Goal: Transaction & Acquisition: Purchase product/service

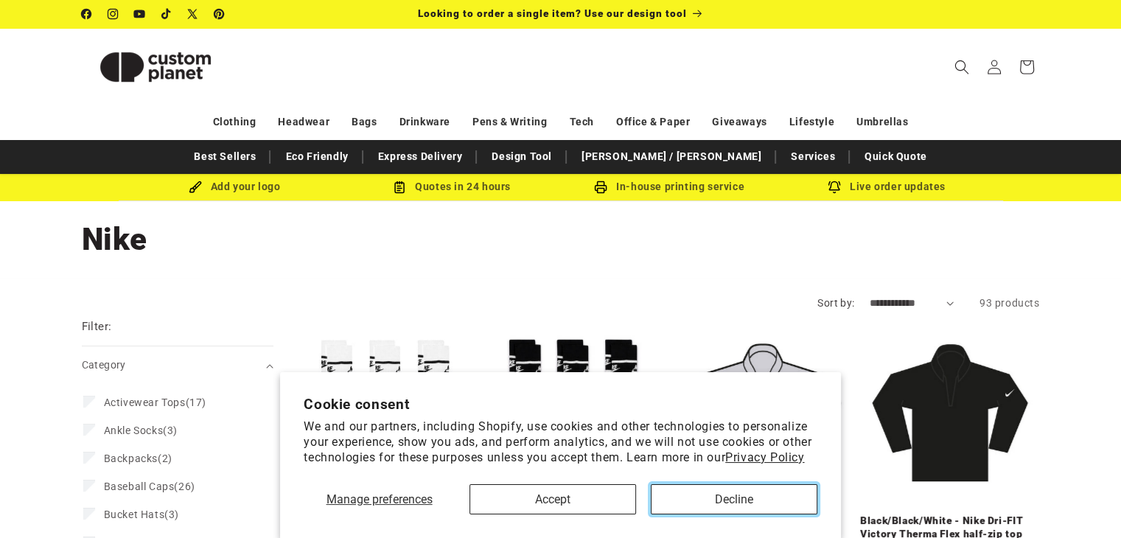
click at [737, 489] on button "Decline" at bounding box center [734, 499] width 167 height 30
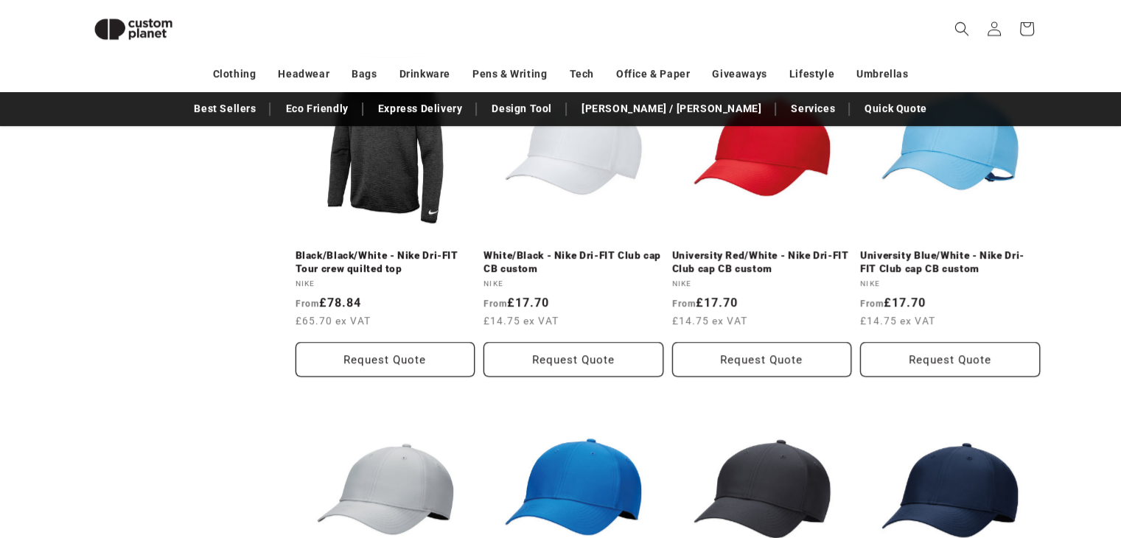
scroll to position [1085, 0]
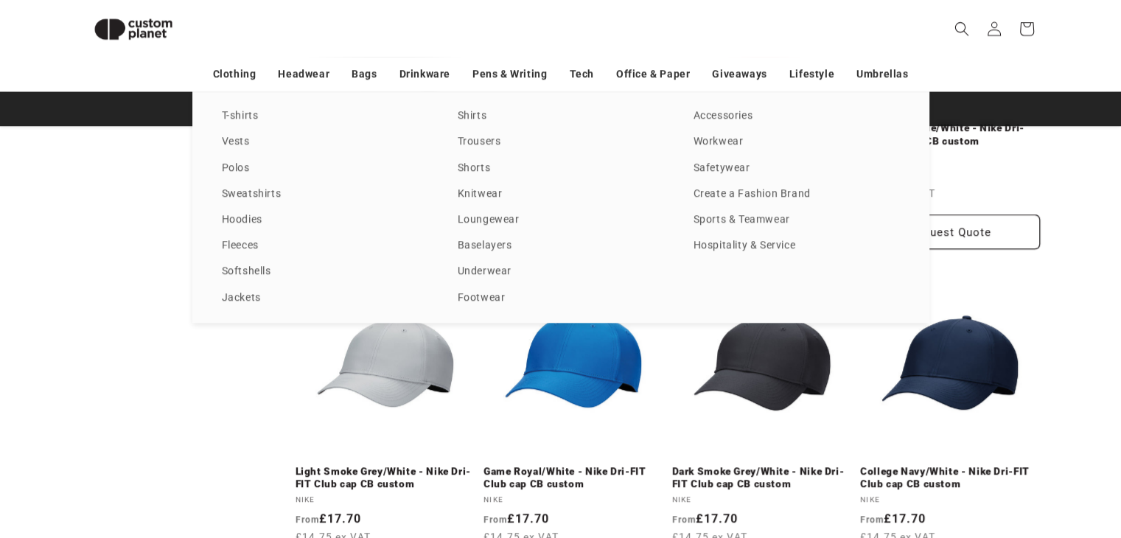
click at [749, 222] on link "Sports & Teamwear" at bounding box center [797, 220] width 206 height 20
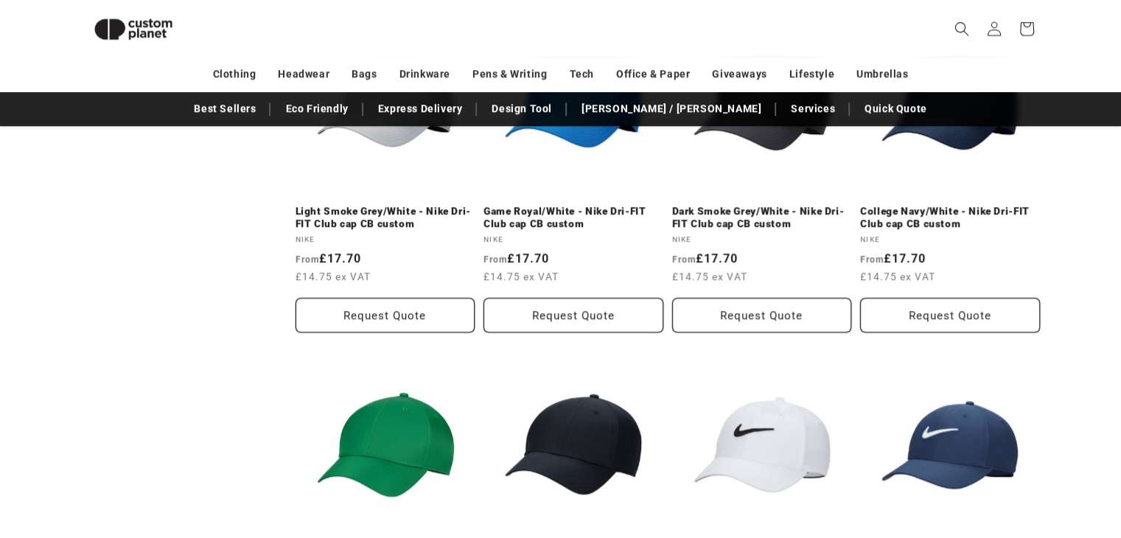
scroll to position [1380, 0]
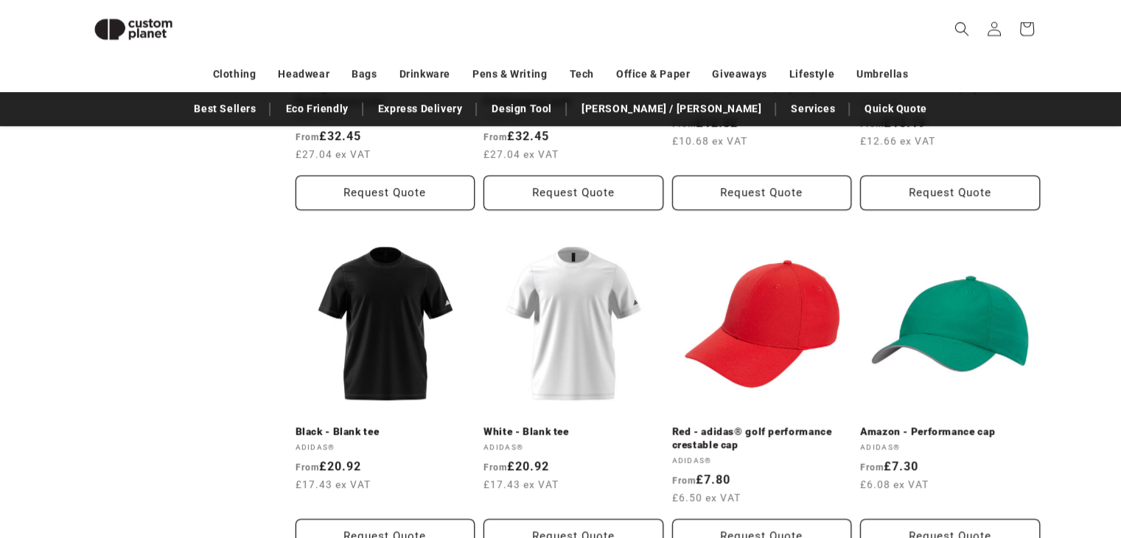
scroll to position [1527, 0]
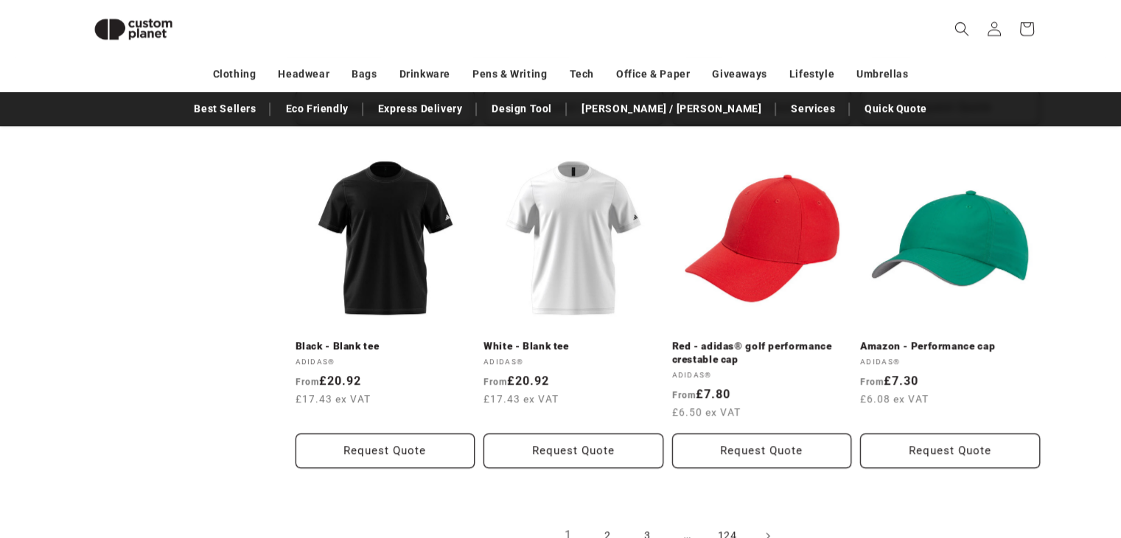
click at [584, 340] on link "White - Blank tee" at bounding box center [574, 346] width 180 height 13
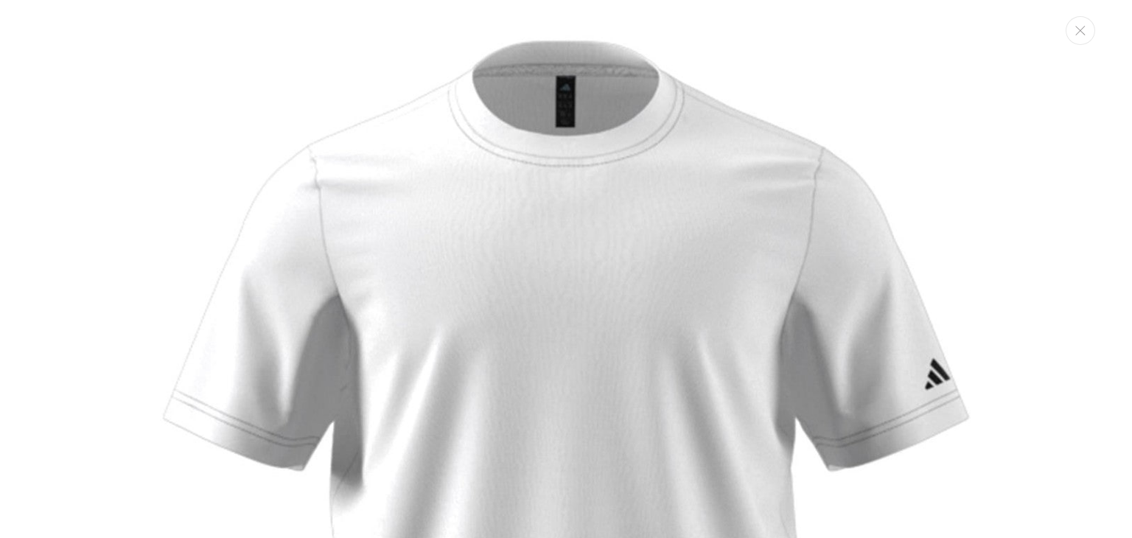
scroll to position [15, 0]
